Goal: Complete application form

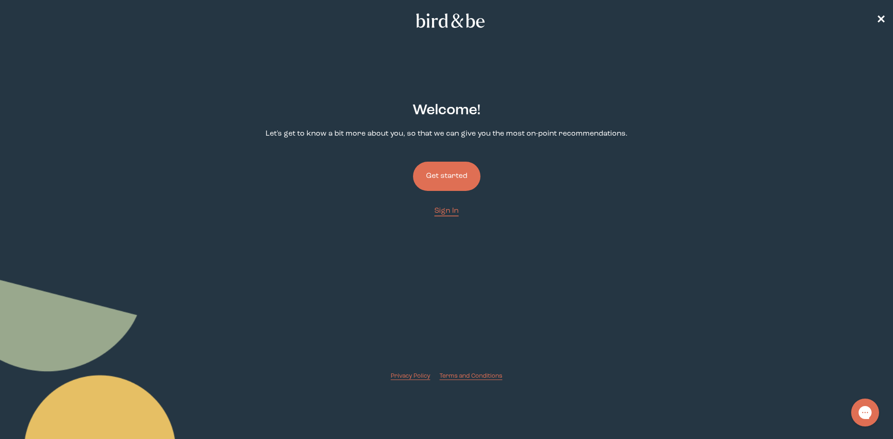
click at [474, 170] on button "Get started" at bounding box center [446, 176] width 67 height 29
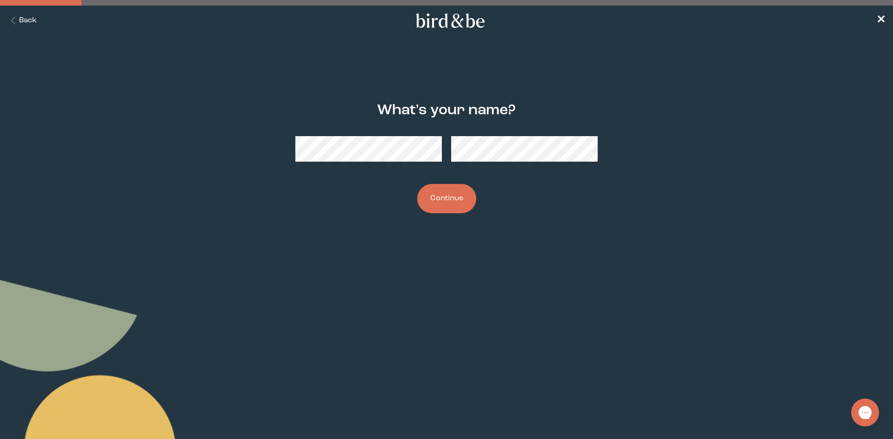
click at [465, 199] on button "Continue" at bounding box center [446, 198] width 59 height 29
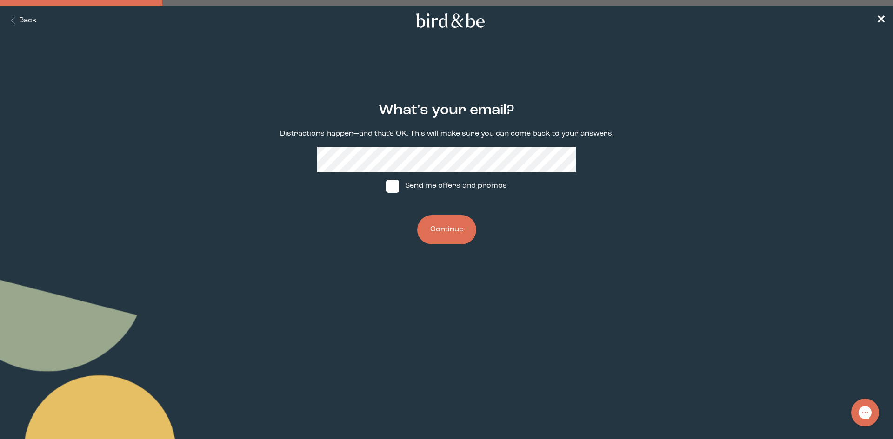
click at [448, 229] on button "Continue" at bounding box center [446, 229] width 59 height 29
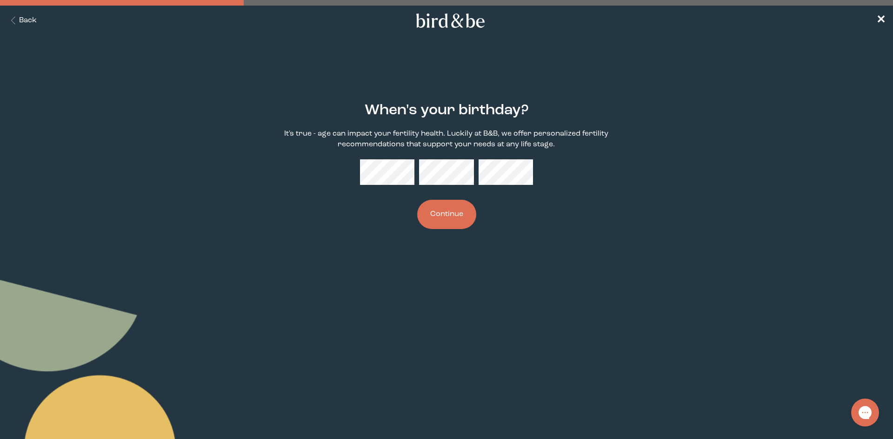
click at [450, 217] on button "Continue" at bounding box center [446, 214] width 59 height 29
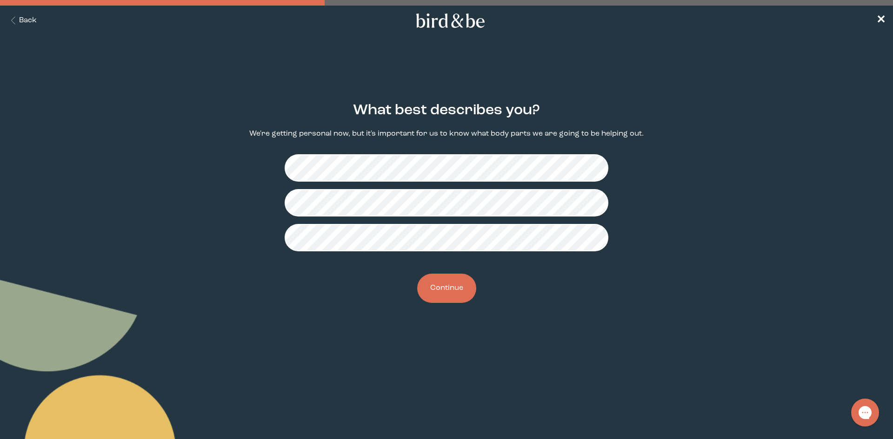
click at [461, 291] on button "Continue" at bounding box center [446, 288] width 59 height 29
click at [458, 288] on button "Continue" at bounding box center [446, 288] width 59 height 29
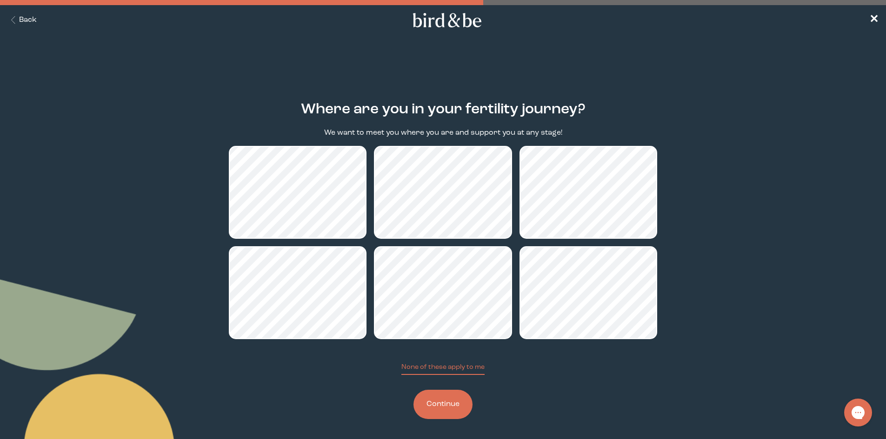
scroll to position [3, 0]
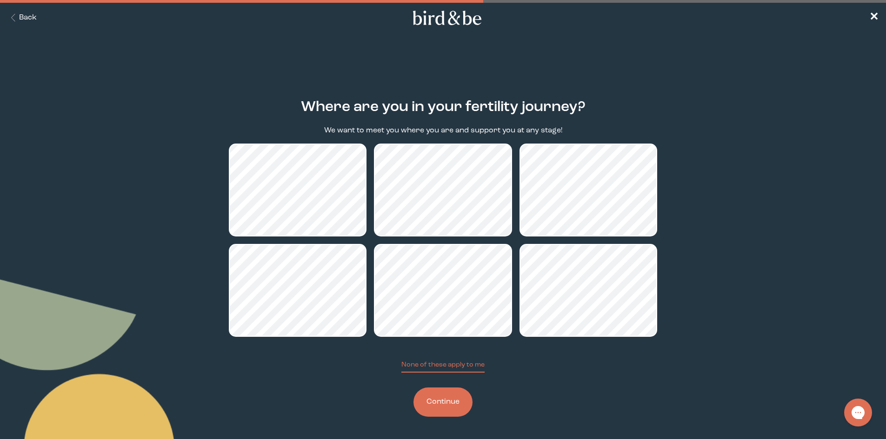
click at [441, 406] on button "Continue" at bounding box center [442, 402] width 59 height 29
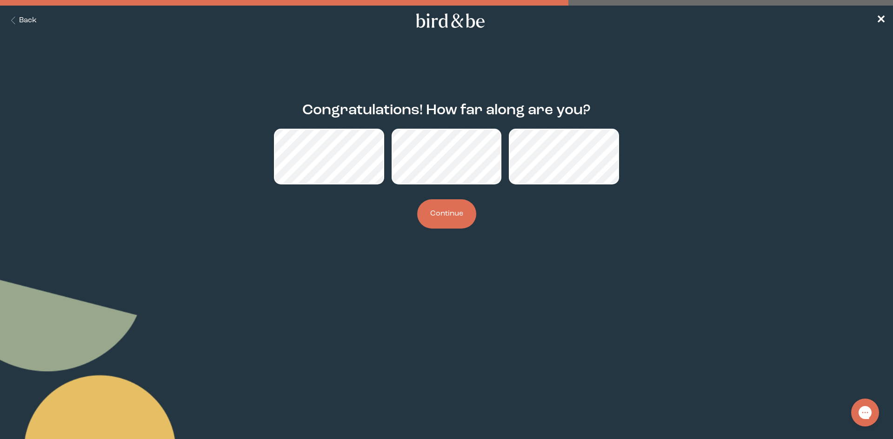
click at [447, 216] on button "Continue" at bounding box center [446, 213] width 59 height 29
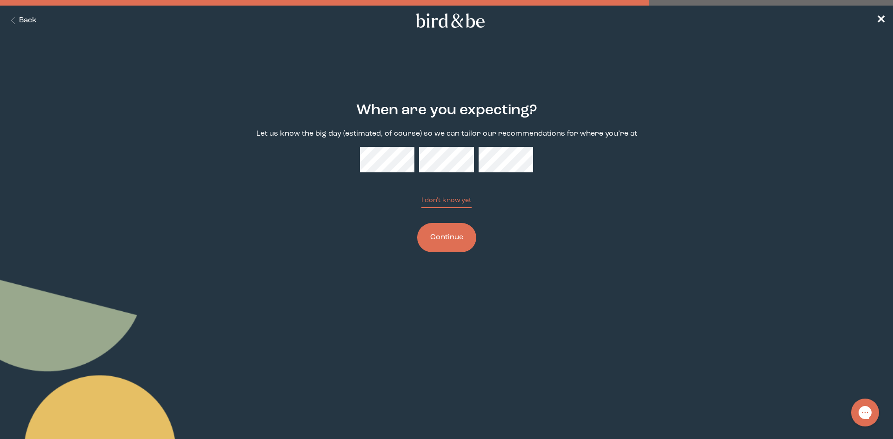
click at [449, 229] on button "Continue" at bounding box center [446, 237] width 59 height 29
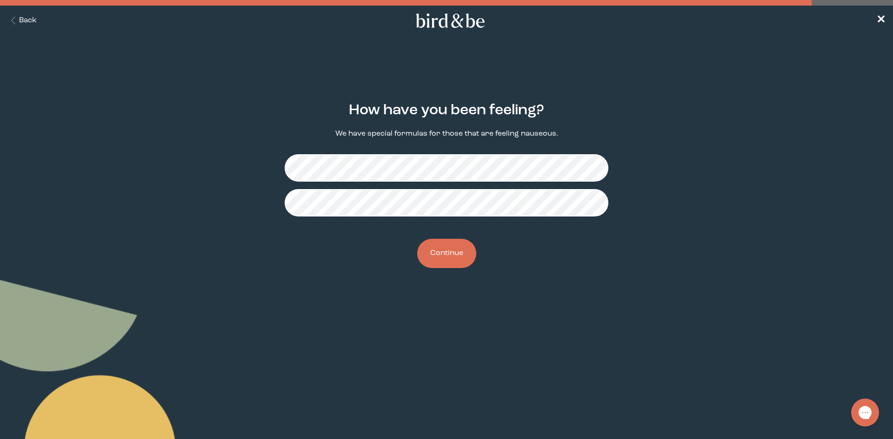
click at [445, 259] on button "Continue" at bounding box center [446, 253] width 59 height 29
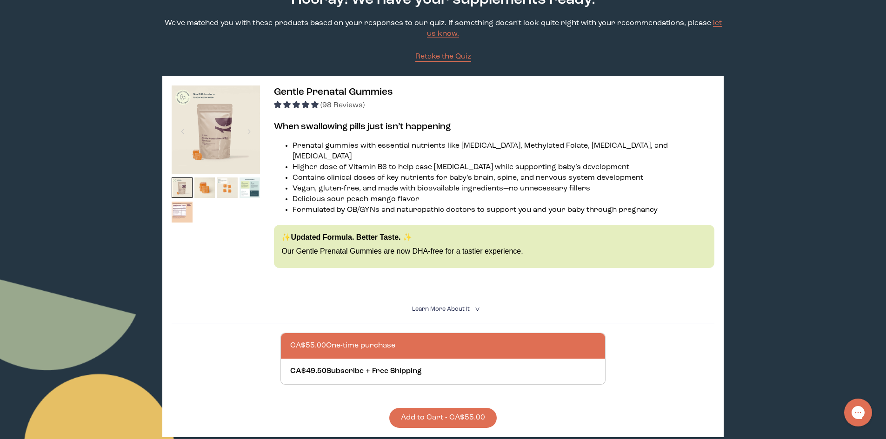
scroll to position [47, 0]
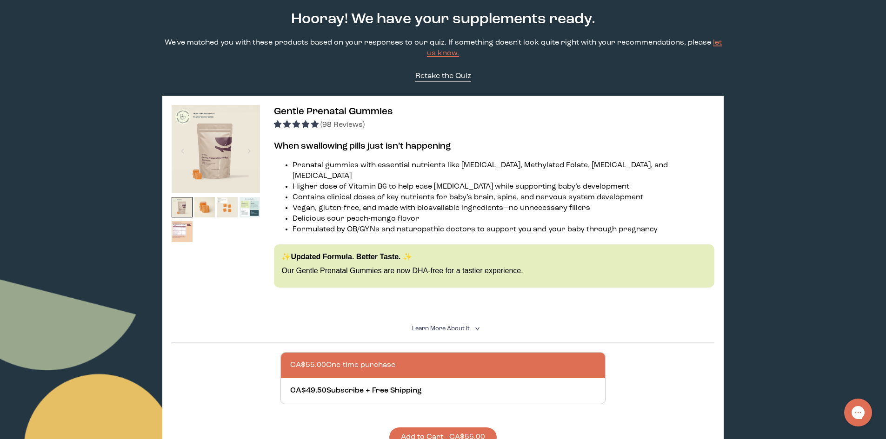
click at [432, 77] on span "Retake the Quiz" at bounding box center [443, 76] width 56 height 7
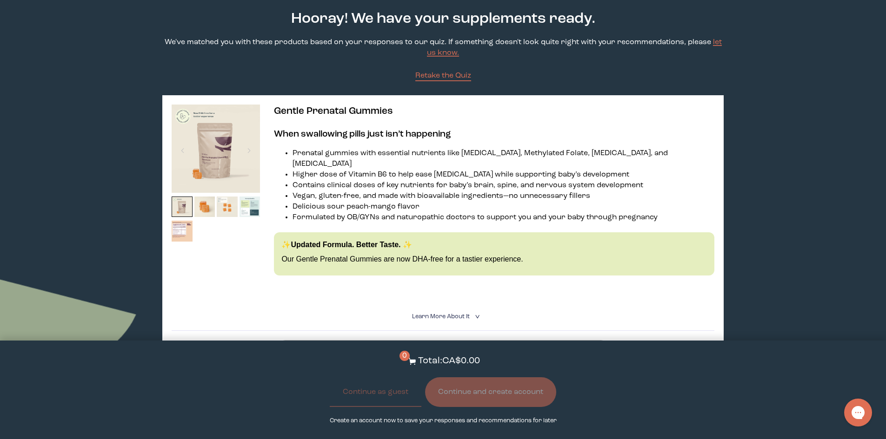
scroll to position [47, 0]
click at [204, 211] on img at bounding box center [204, 207] width 21 height 21
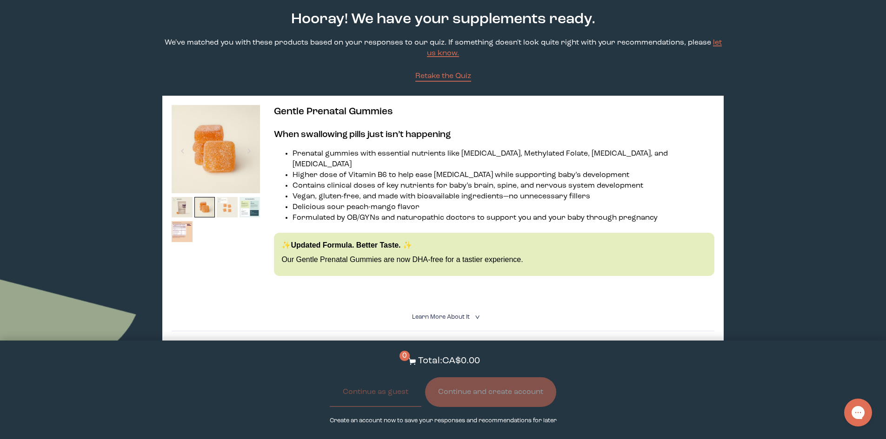
click at [231, 212] on img at bounding box center [227, 207] width 21 height 21
click at [246, 211] on img at bounding box center [249, 207] width 21 height 21
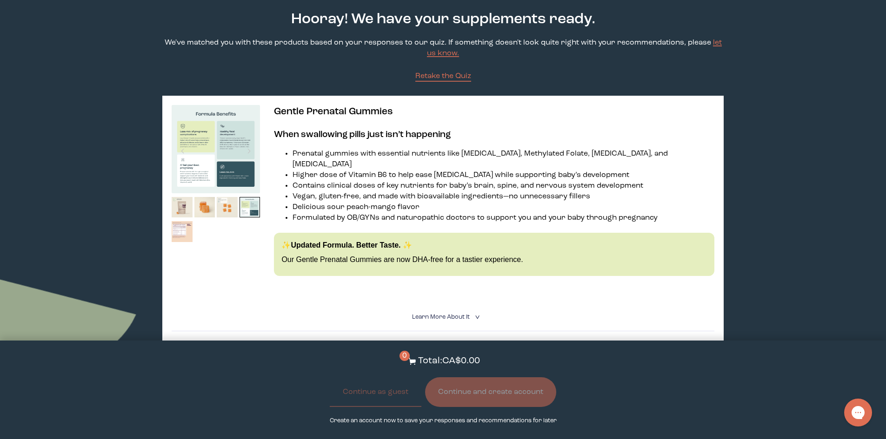
click at [189, 234] on img at bounding box center [182, 231] width 21 height 21
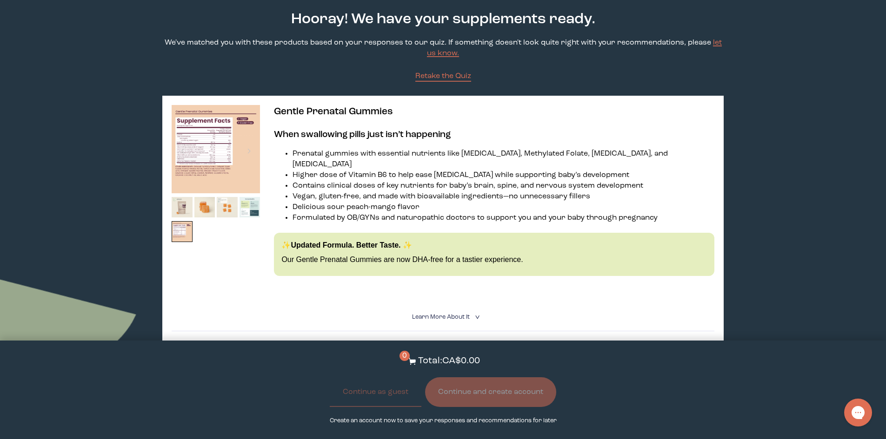
click at [466, 314] on span "Learn More About it" at bounding box center [441, 317] width 58 height 6
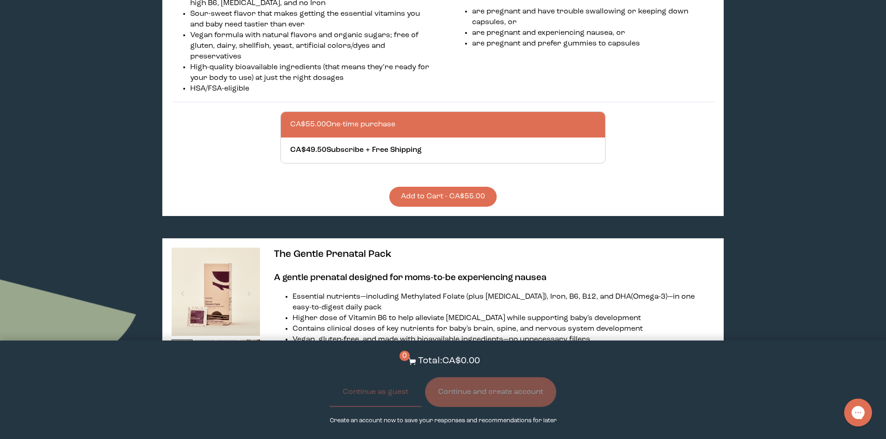
scroll to position [558, 0]
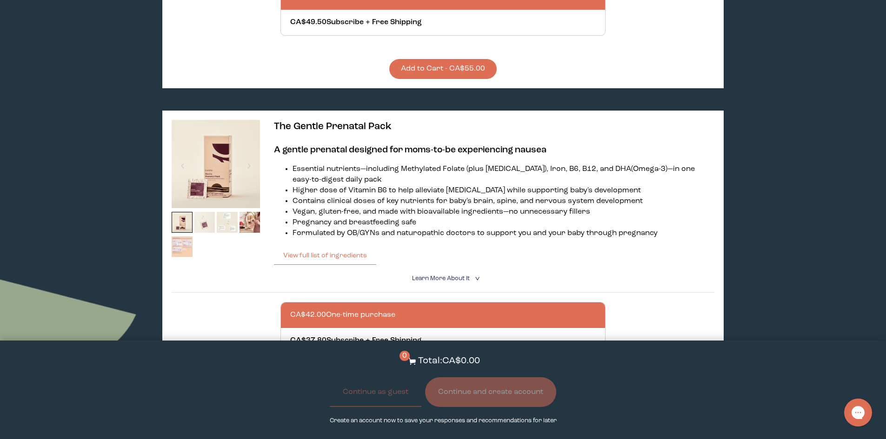
click at [204, 216] on img at bounding box center [204, 222] width 21 height 21
click at [215, 218] on div at bounding box center [216, 236] width 88 height 49
click at [234, 219] on img at bounding box center [227, 222] width 21 height 21
click at [239, 219] on img at bounding box center [249, 222] width 21 height 21
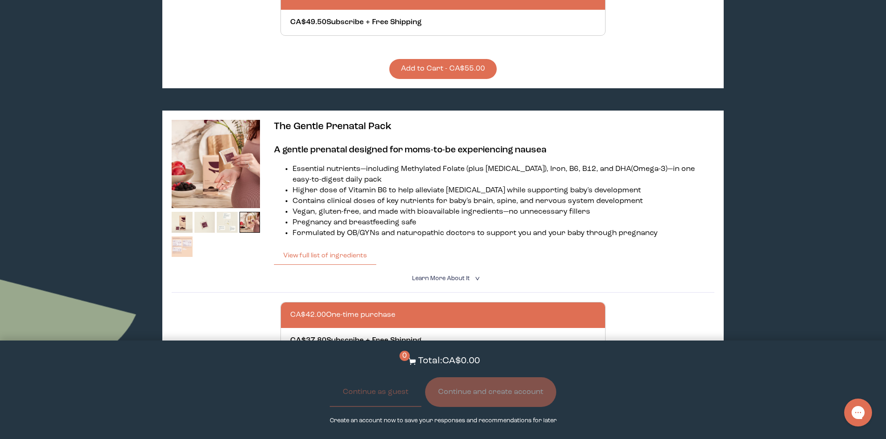
click at [179, 237] on img at bounding box center [182, 247] width 21 height 21
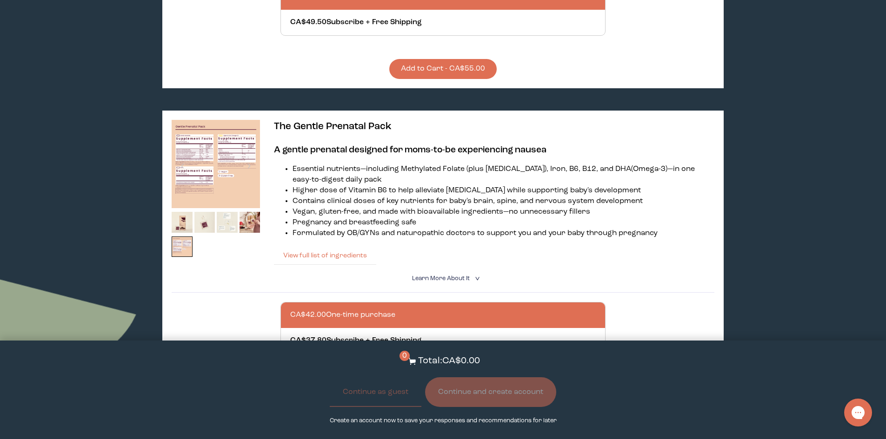
click at [312, 250] on button "View full list of ingredients" at bounding box center [325, 255] width 102 height 19
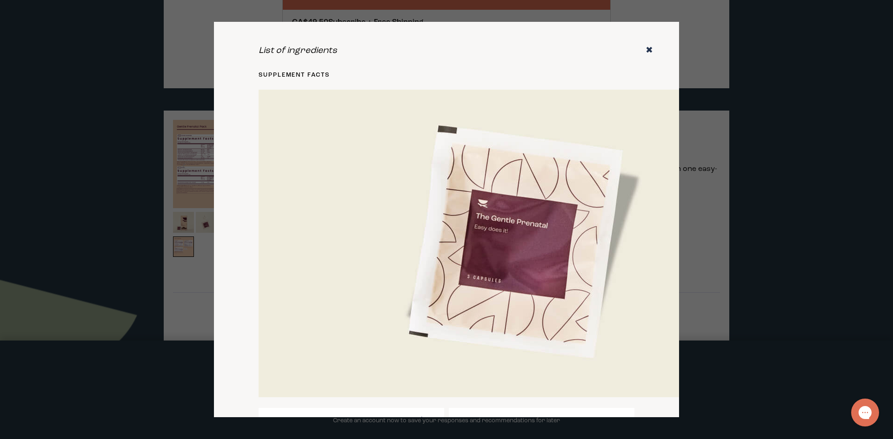
click at [645, 55] on icon "✖" at bounding box center [648, 50] width 7 height 9
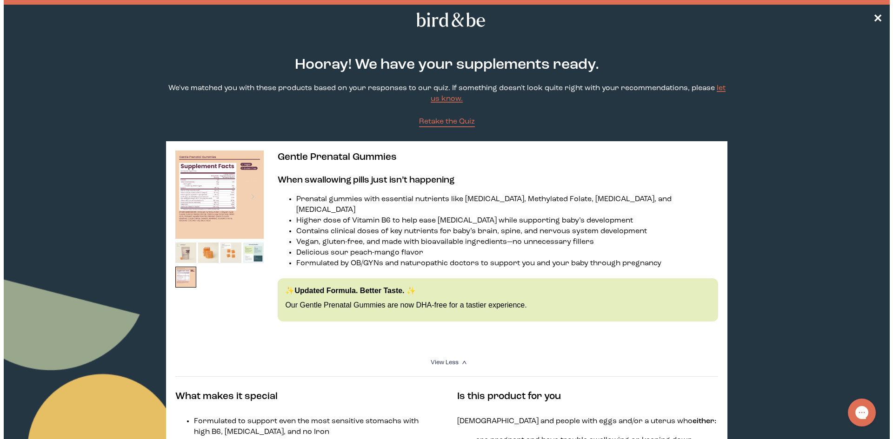
scroll to position [0, 0]
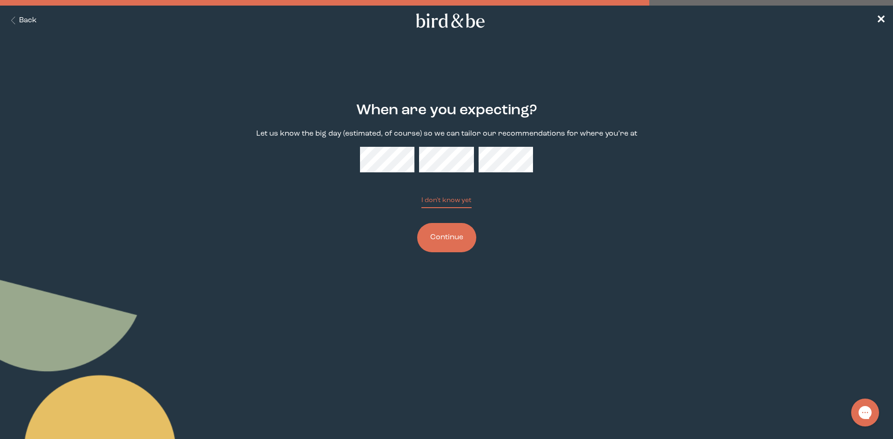
click at [452, 17] on icon at bounding box center [450, 20] width 73 height 14
